Goal: Transaction & Acquisition: Book appointment/travel/reservation

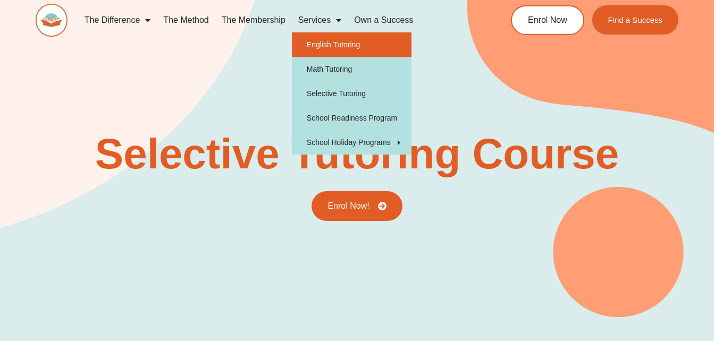
click at [328, 44] on link "English Tutoring" at bounding box center [352, 44] width 120 height 24
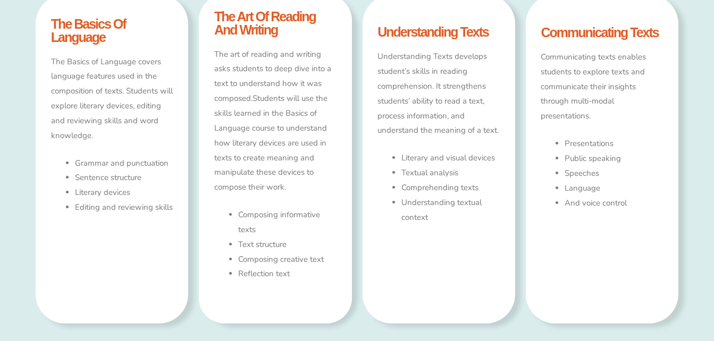
type input "*"
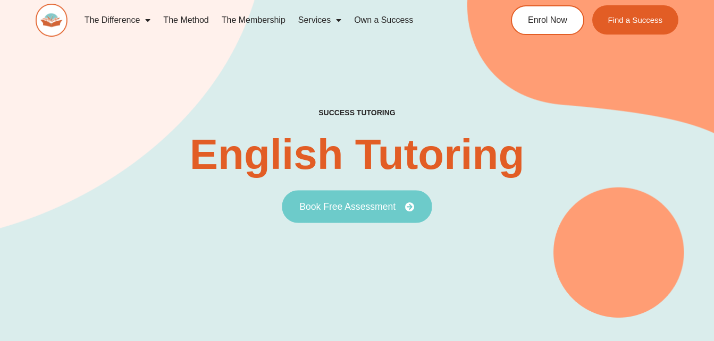
click at [366, 205] on span "Book Free Assessment" at bounding box center [347, 207] width 96 height 10
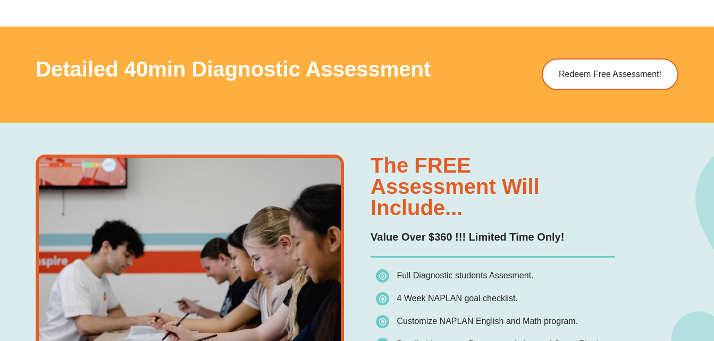
scroll to position [585, 0]
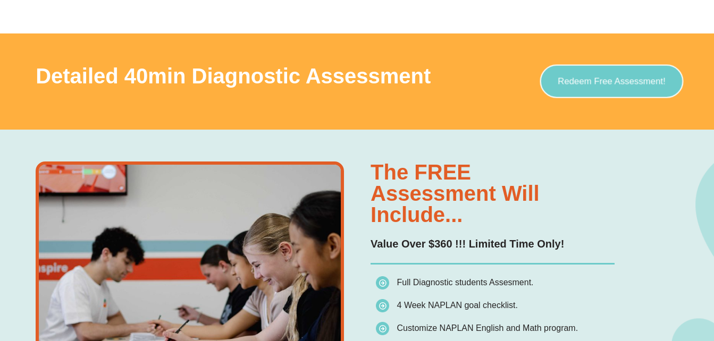
click at [606, 88] on link "Redeem Free Assessment!" at bounding box center [612, 81] width 144 height 33
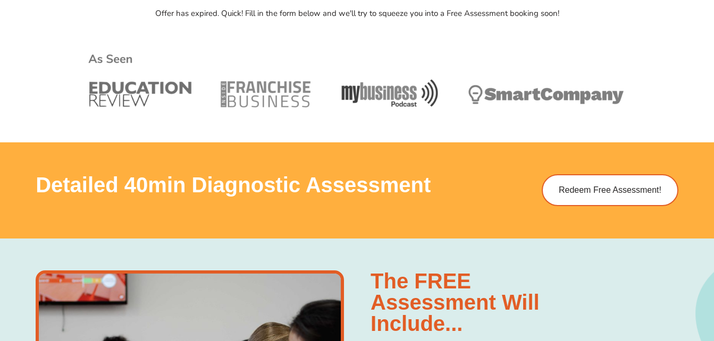
scroll to position [506, 0]
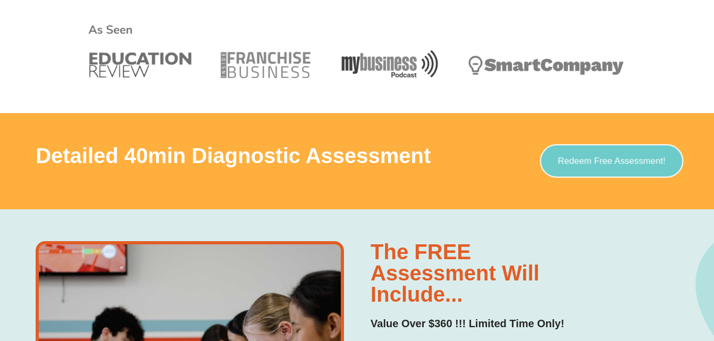
click at [599, 157] on span "Redeem Free Assessment!" at bounding box center [612, 161] width 108 height 9
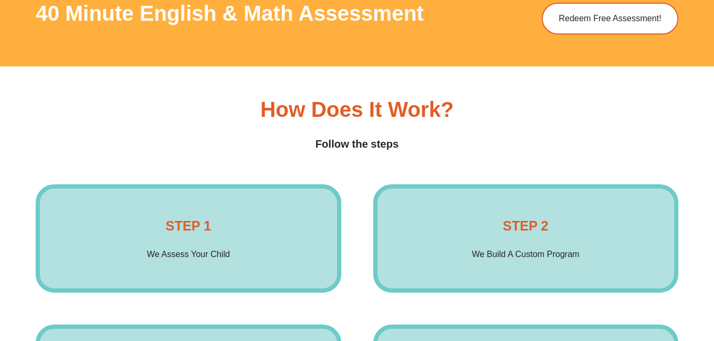
scroll to position [1348, 0]
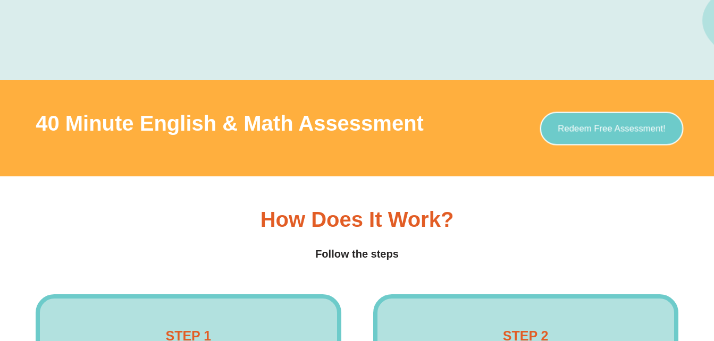
click at [616, 133] on span "Redeem Free Assessment!" at bounding box center [612, 128] width 108 height 9
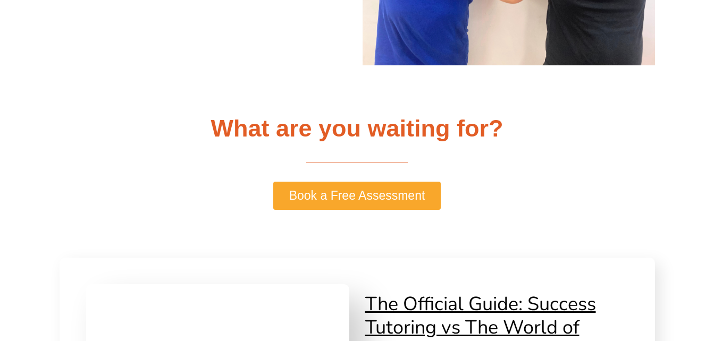
scroll to position [2254, 0]
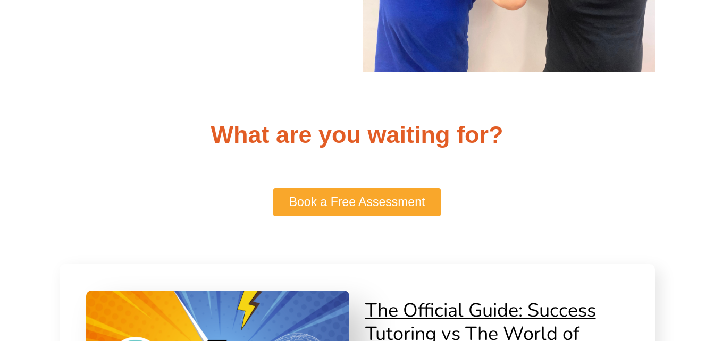
click at [366, 201] on span "Book a Free Assessment" at bounding box center [357, 202] width 136 height 12
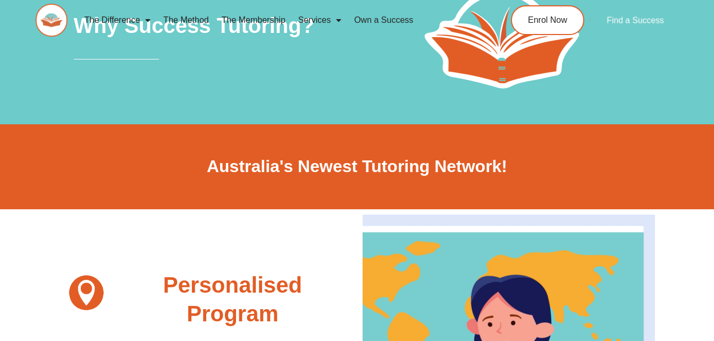
click at [625, 23] on span "Find a Success" at bounding box center [635, 20] width 57 height 9
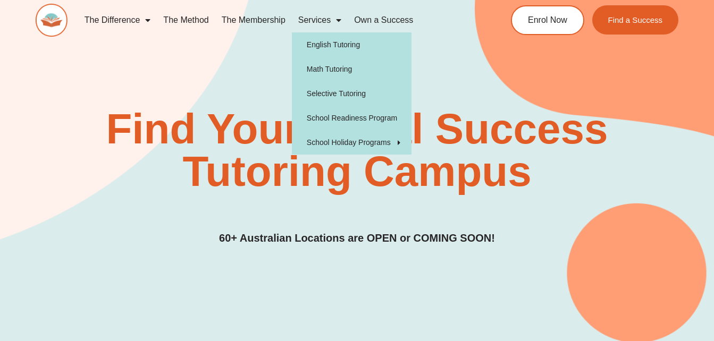
click at [329, 21] on link "Services" at bounding box center [320, 20] width 56 height 24
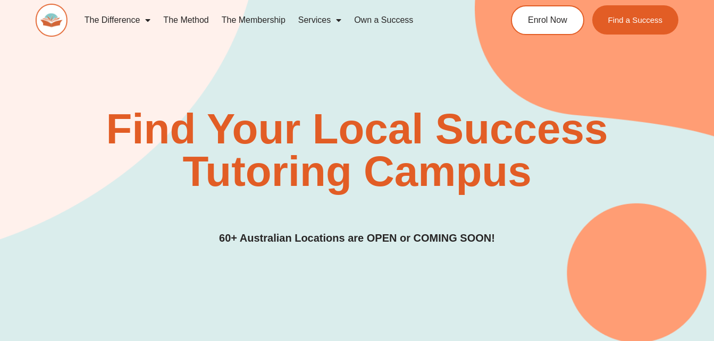
click at [329, 21] on link "Services" at bounding box center [320, 20] width 56 height 24
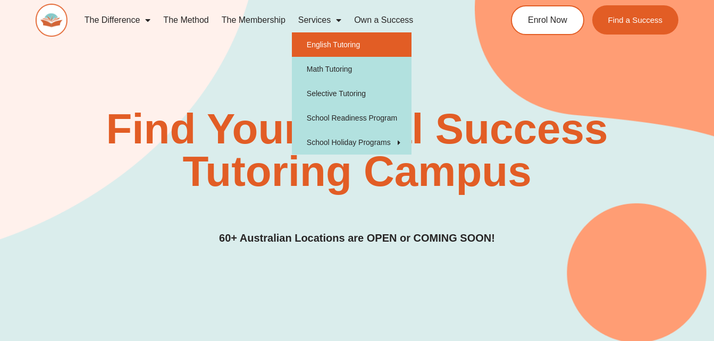
click at [334, 44] on link "English Tutoring" at bounding box center [352, 44] width 120 height 24
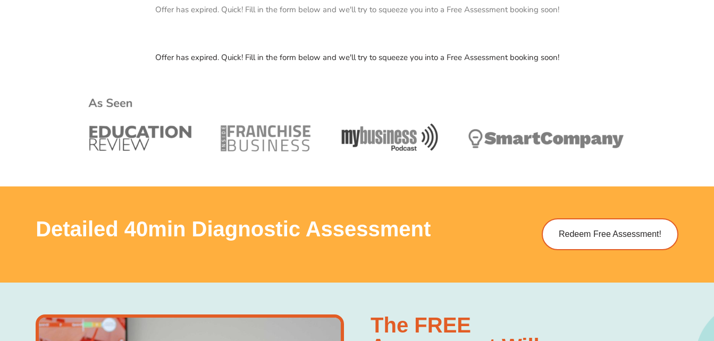
scroll to position [550, 0]
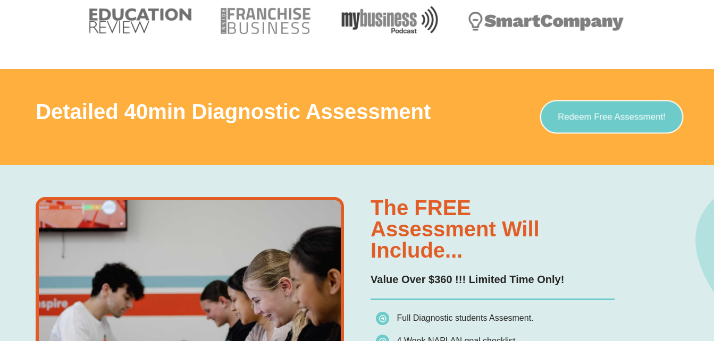
click at [594, 115] on span "Redeem Free Assessment!" at bounding box center [612, 117] width 108 height 9
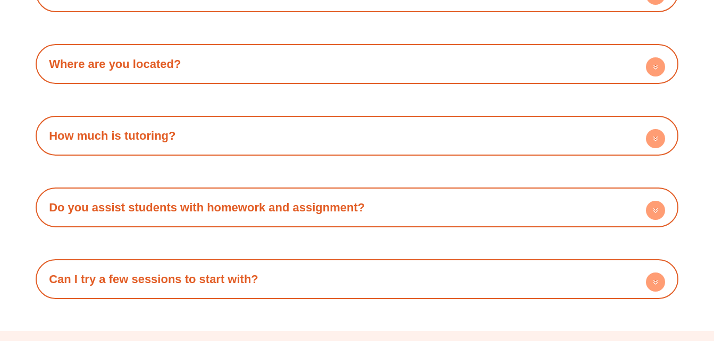
scroll to position [3108, 0]
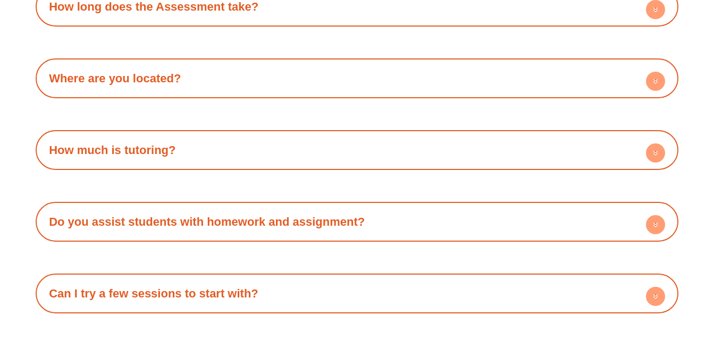
click at [654, 157] on circle at bounding box center [655, 153] width 19 height 19
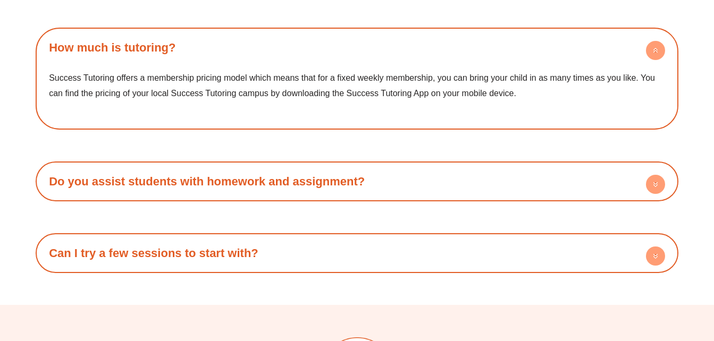
scroll to position [3277, 0]
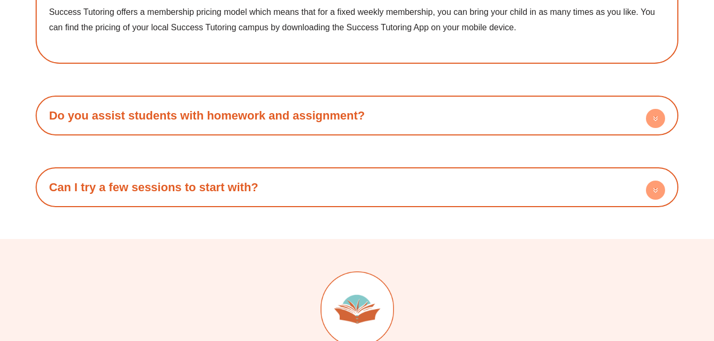
click at [655, 188] on circle at bounding box center [655, 190] width 19 height 19
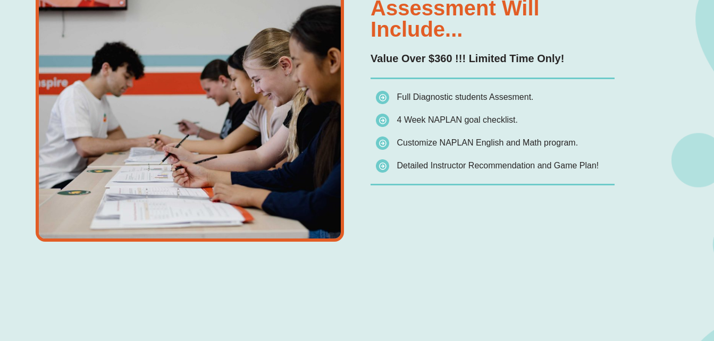
scroll to position [0, 0]
